Goal: Check status: Check status

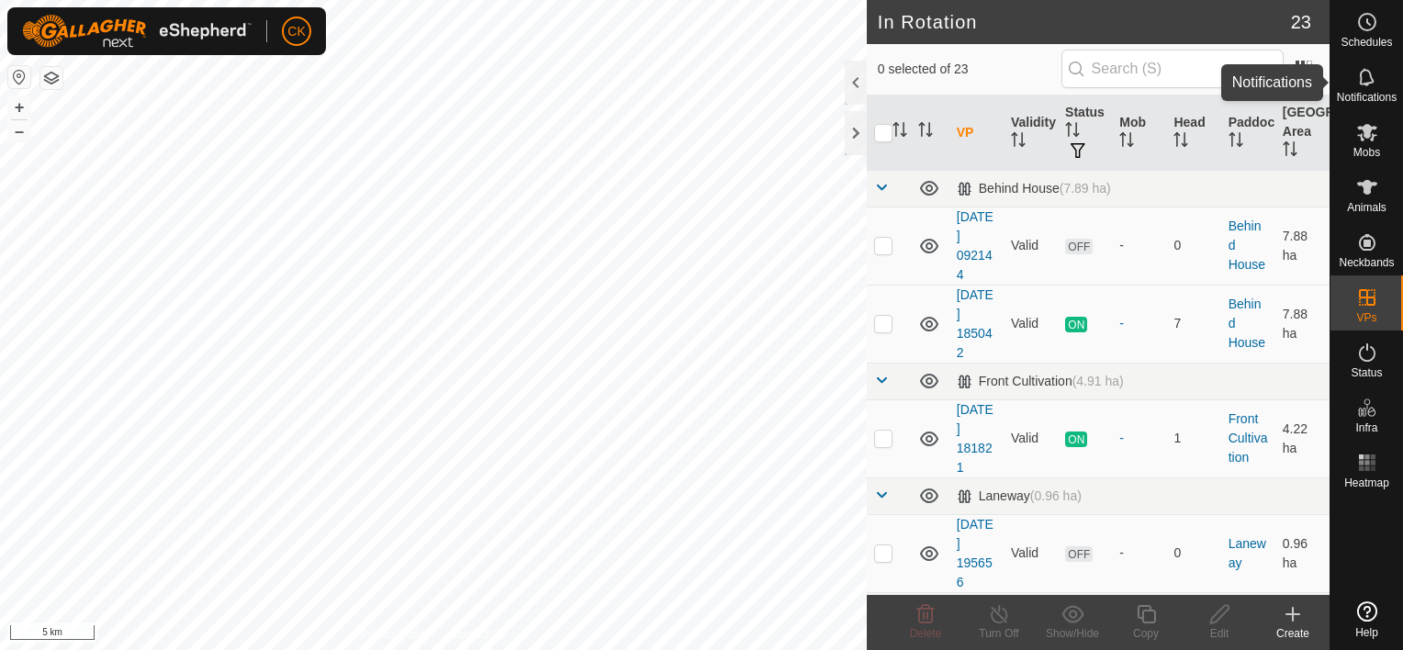
click at [1364, 81] on icon at bounding box center [1367, 77] width 22 height 22
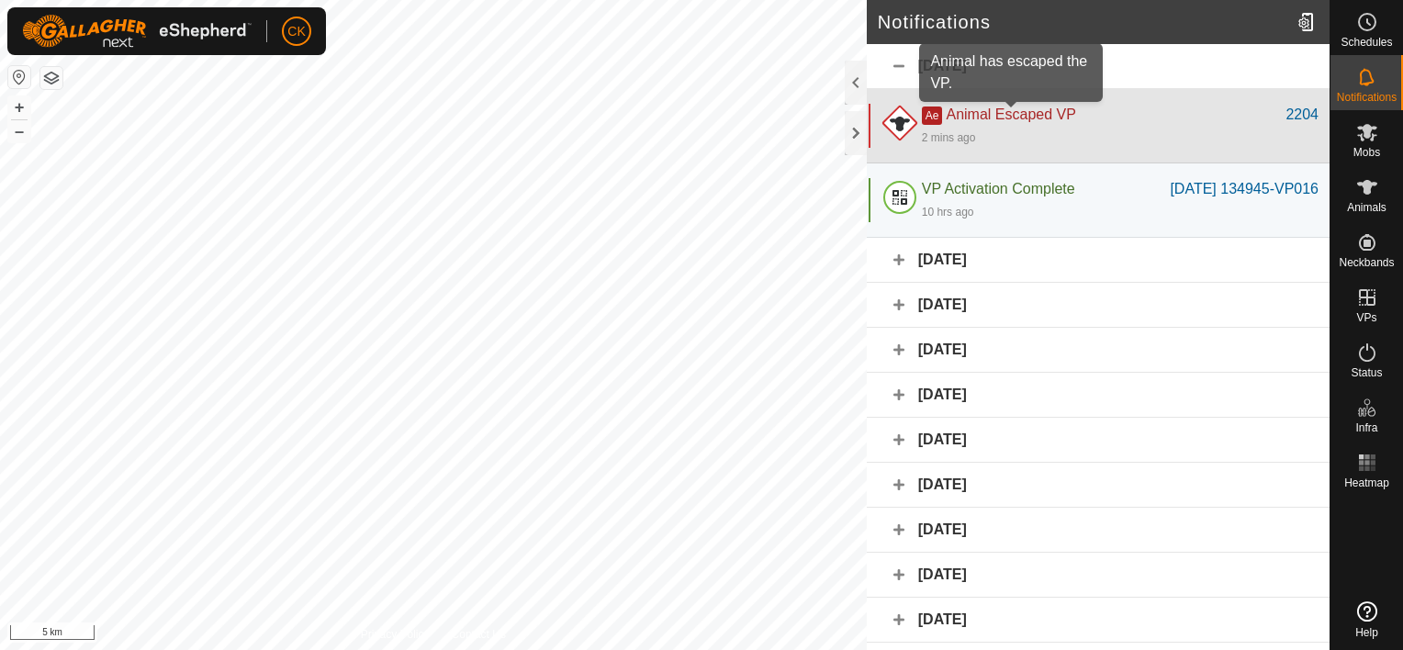
click at [985, 117] on span "Animal Escaped VP" at bounding box center [1009, 114] width 129 height 16
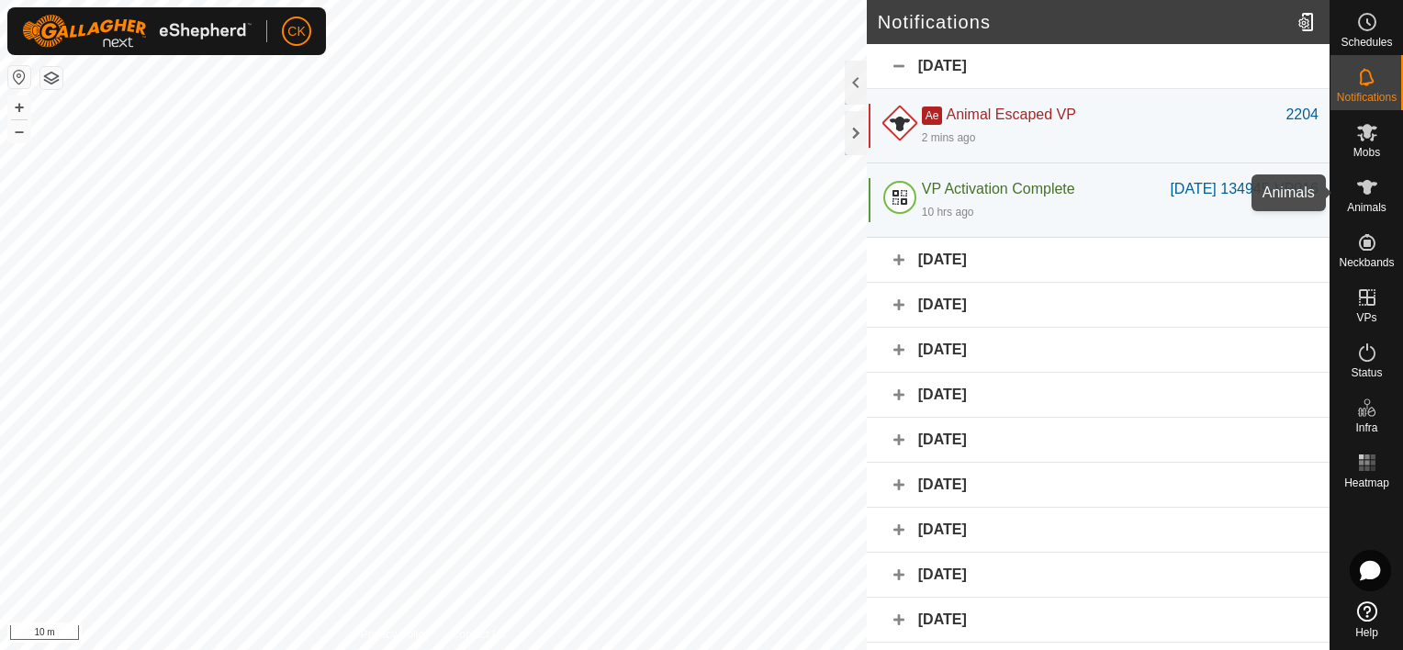
click at [1367, 209] on span "Animals" at bounding box center [1366, 207] width 39 height 11
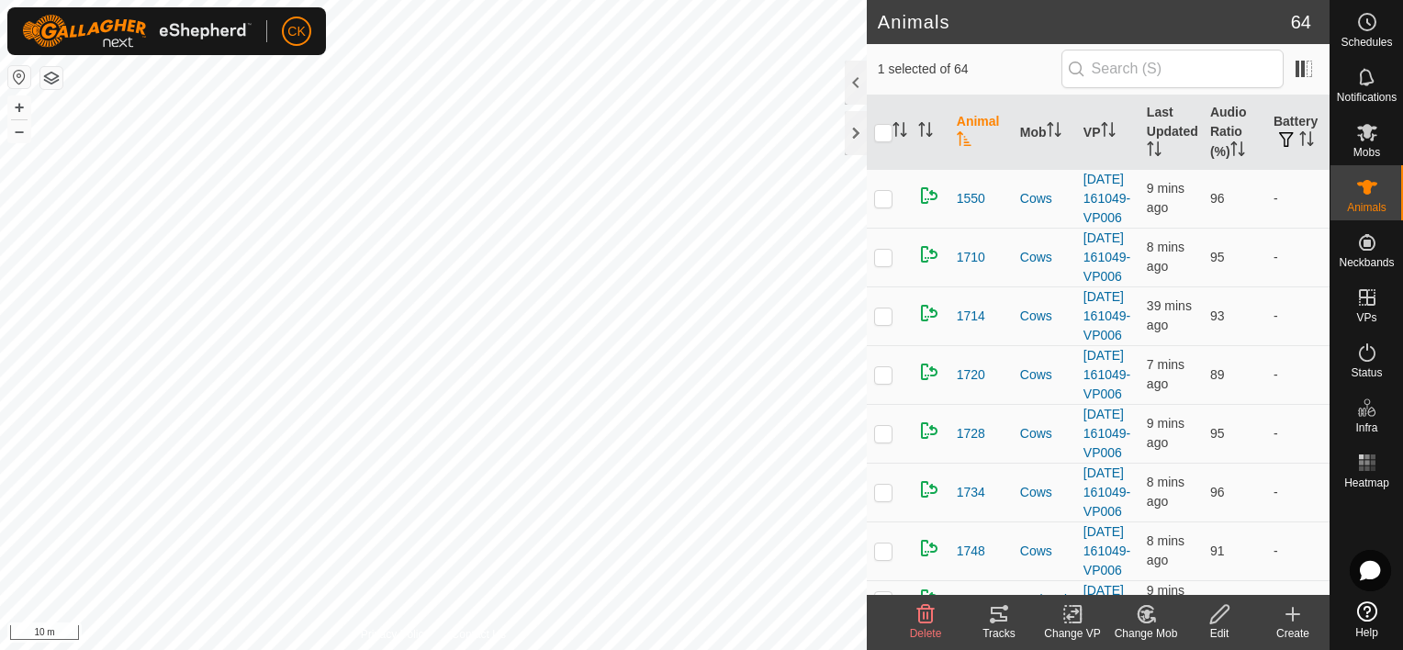
click at [998, 618] on icon at bounding box center [999, 614] width 22 height 22
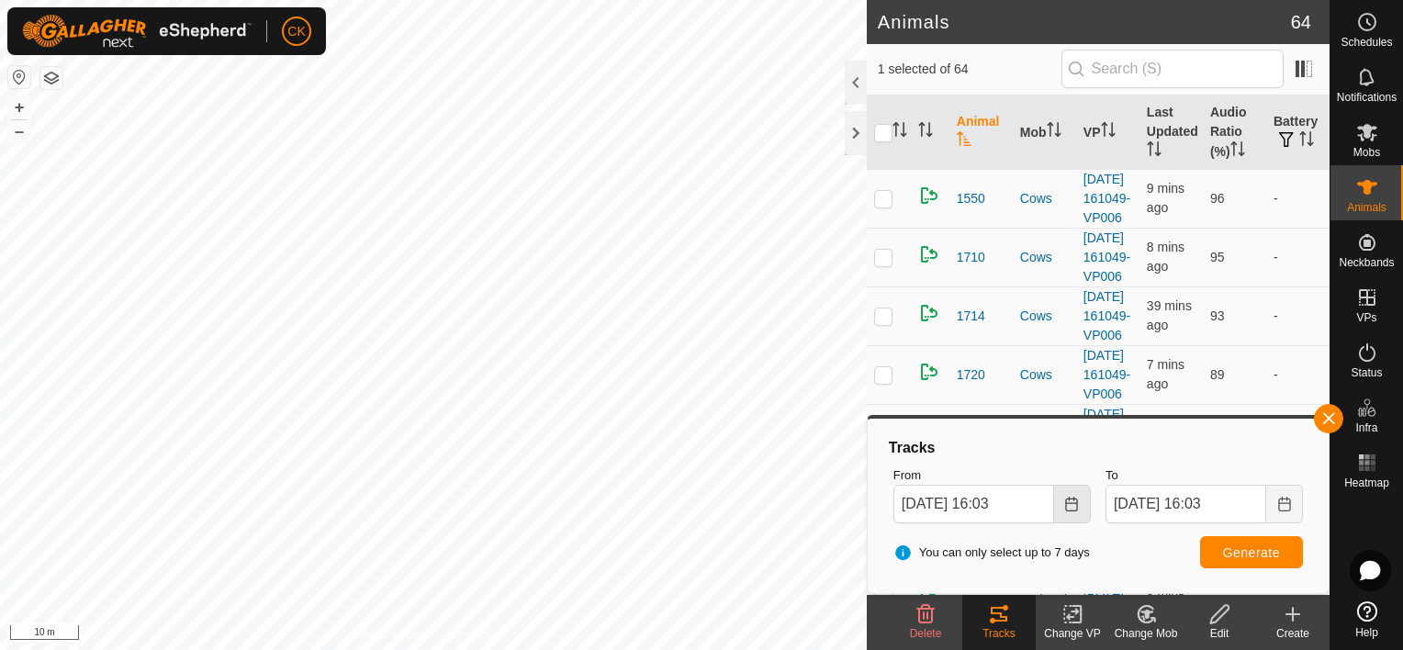
click at [1074, 496] on button "Choose Date" at bounding box center [1072, 504] width 37 height 39
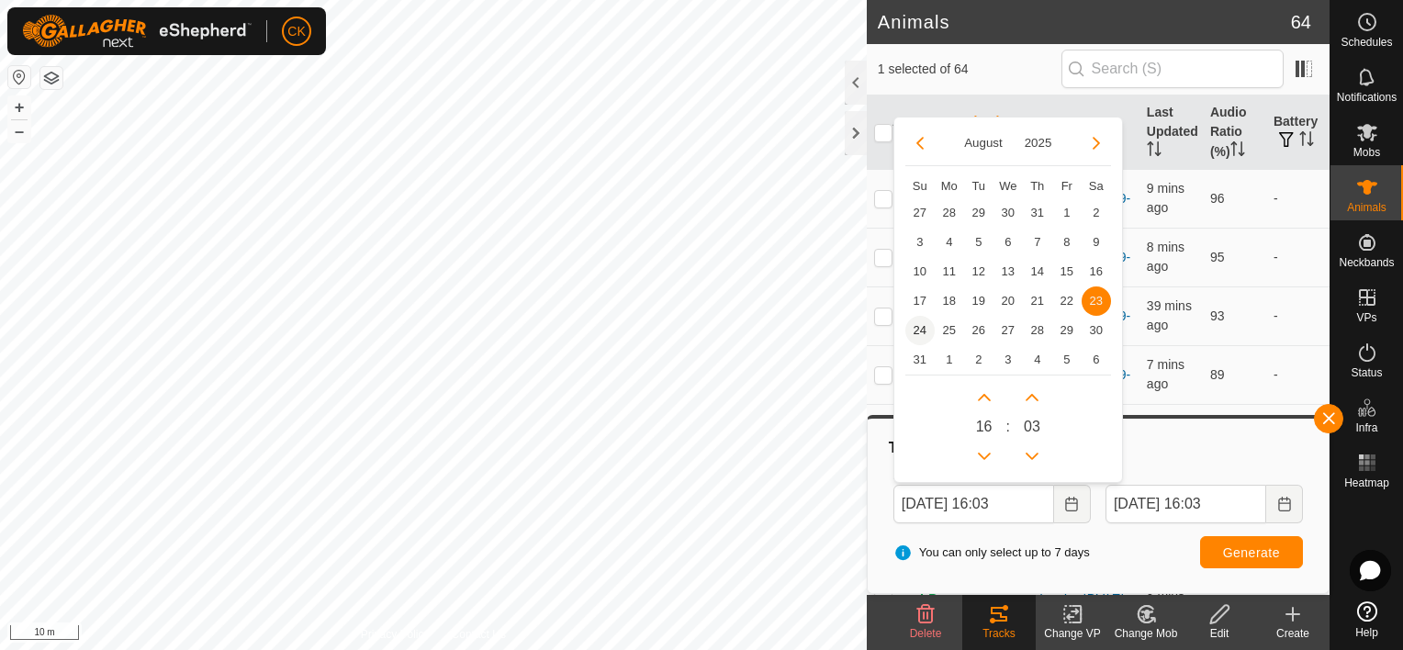
click at [911, 321] on span "24" at bounding box center [919, 330] width 29 height 29
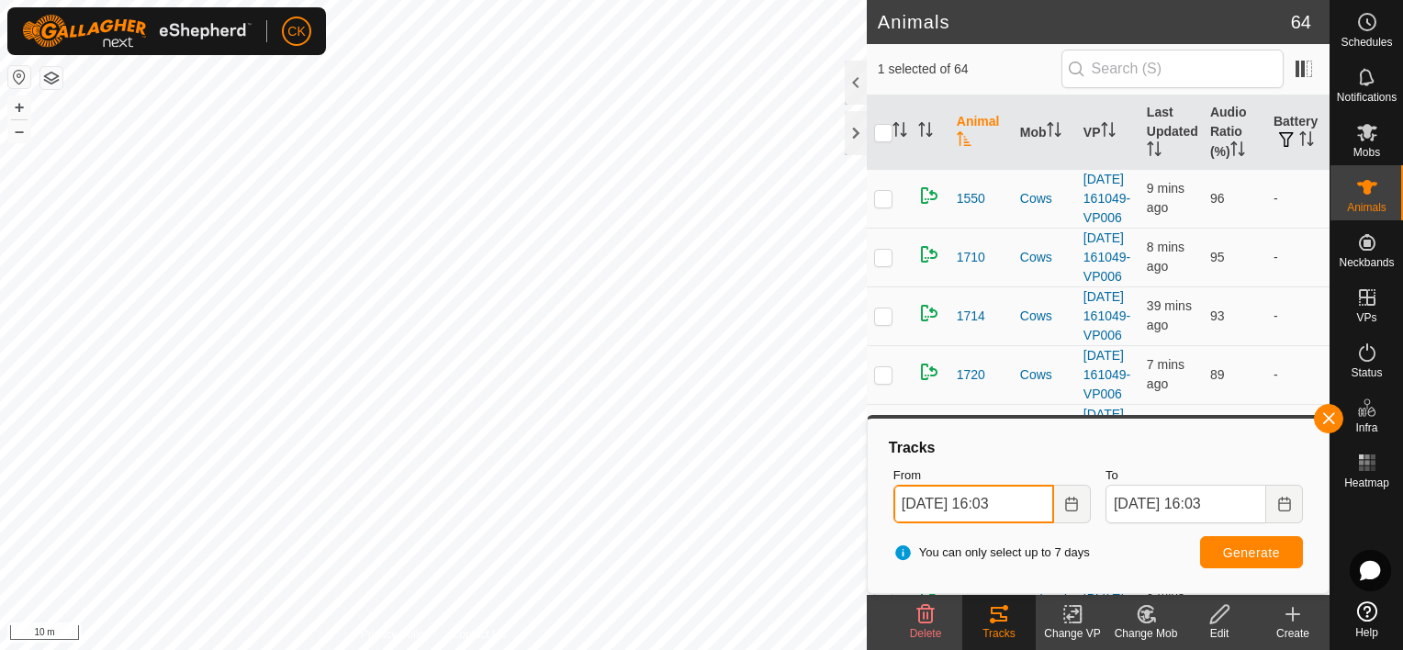
click at [1005, 498] on input "[DATE] 16:03" at bounding box center [973, 504] width 161 height 39
type input "[DATE] 14:03"
click at [1287, 548] on button "Generate" at bounding box center [1251, 552] width 103 height 32
click at [1333, 411] on button "button" at bounding box center [1328, 418] width 29 height 29
